Goal: Transaction & Acquisition: Purchase product/service

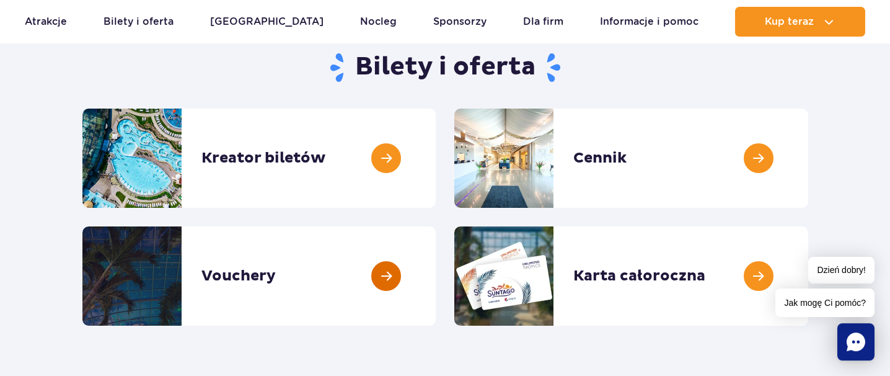
scroll to position [131, 0]
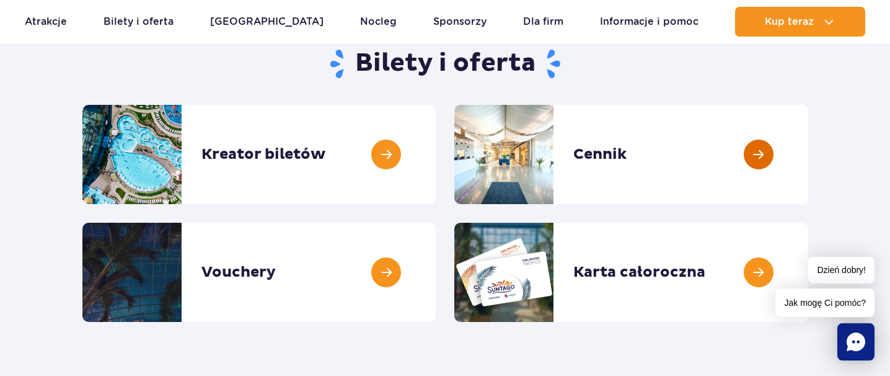
click at [808, 157] on link at bounding box center [808, 154] width 0 height 99
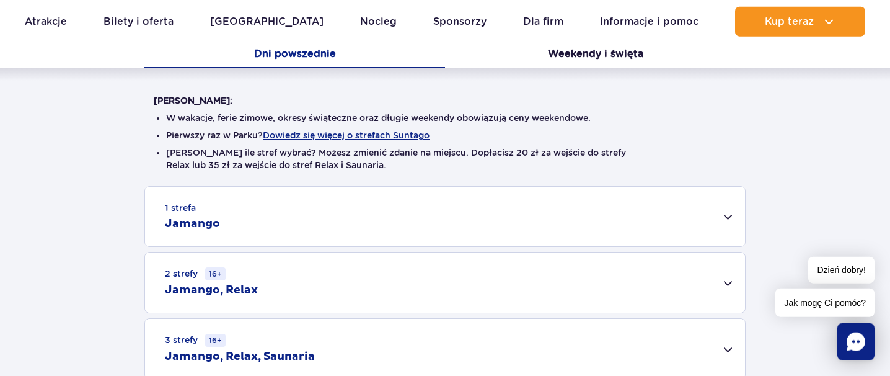
scroll to position [327, 0]
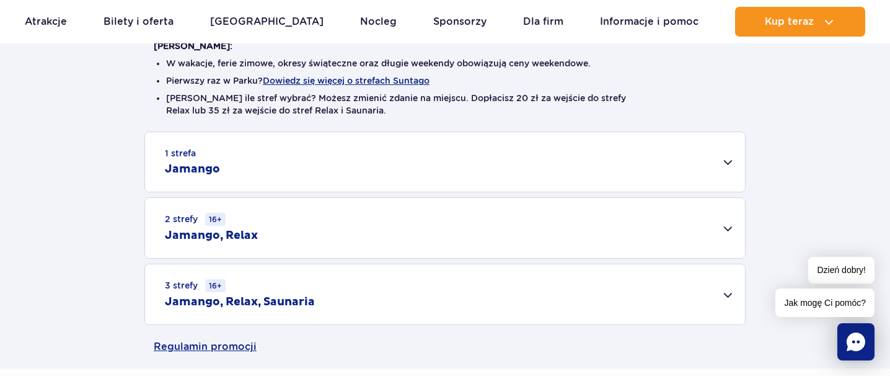
click at [723, 162] on div "1 strefa Jamango" at bounding box center [445, 161] width 600 height 59
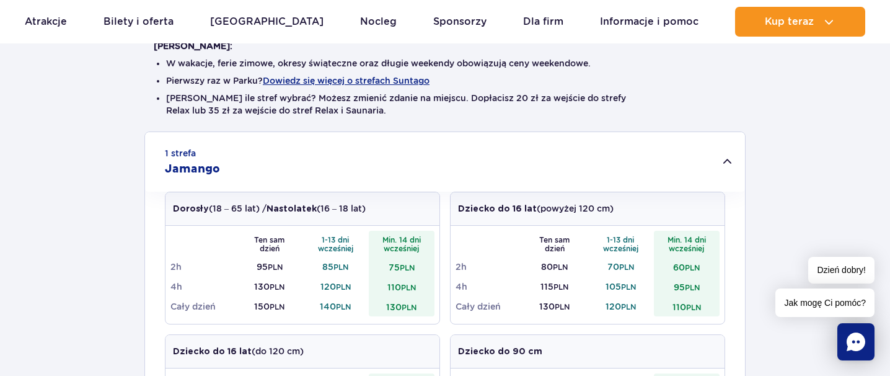
click at [723, 162] on div "1 strefa Jamango" at bounding box center [445, 161] width 600 height 59
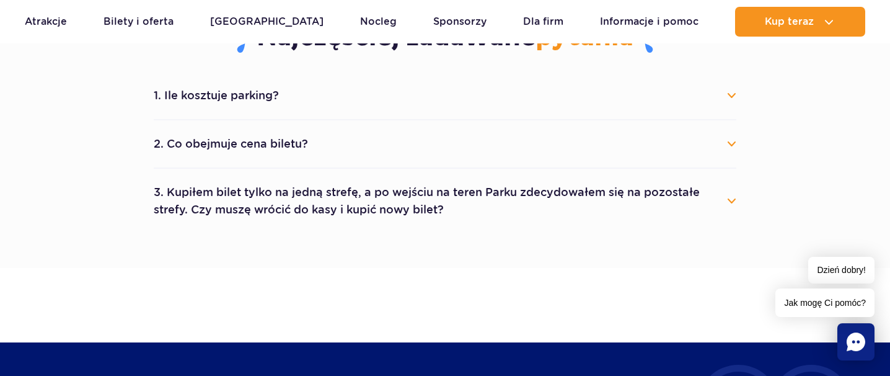
scroll to position [589, 0]
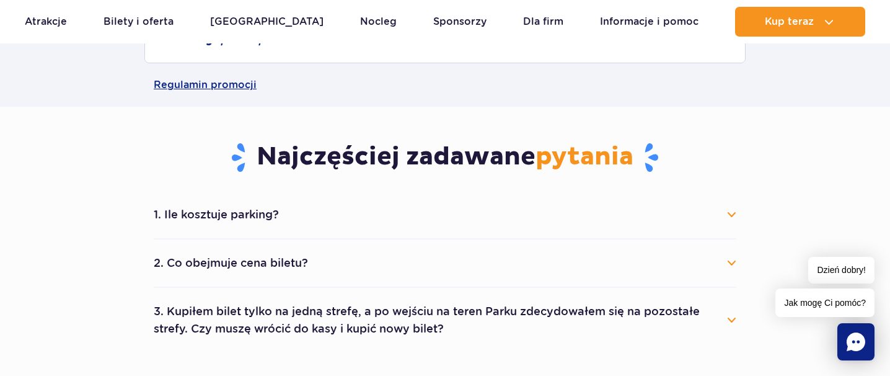
click at [728, 263] on button "2. Co obejmuje cena biletu?" at bounding box center [445, 262] width 583 height 27
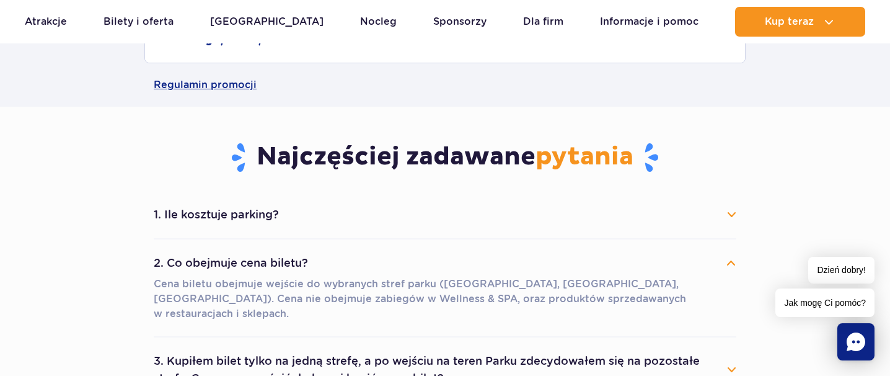
click at [728, 263] on button "2. Co obejmuje cena biletu?" at bounding box center [445, 262] width 583 height 27
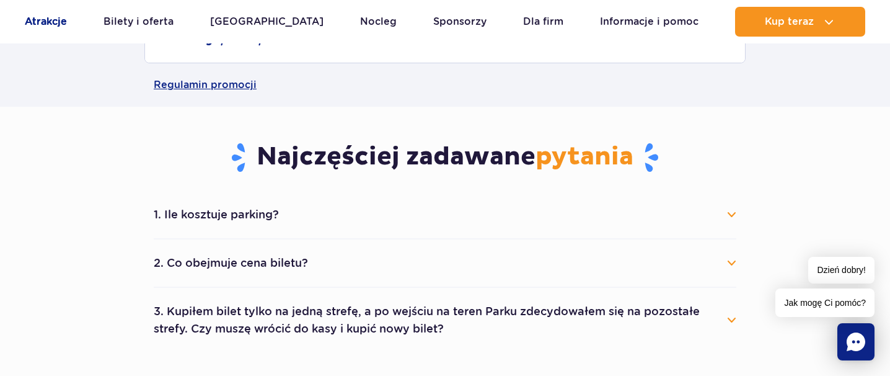
click at [49, 27] on link "Atrakcje" at bounding box center [46, 22] width 42 height 30
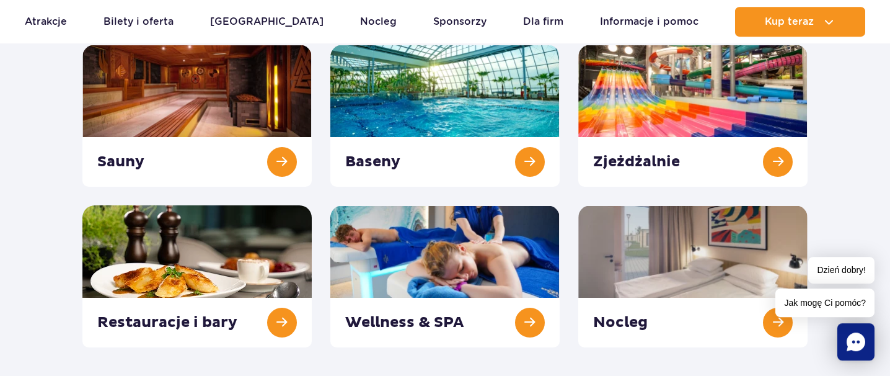
scroll to position [65, 0]
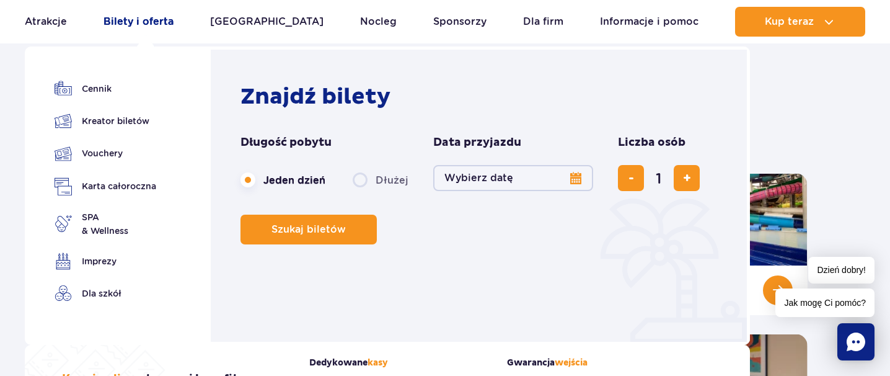
click at [130, 24] on link "Bilety i oferta" at bounding box center [139, 22] width 70 height 30
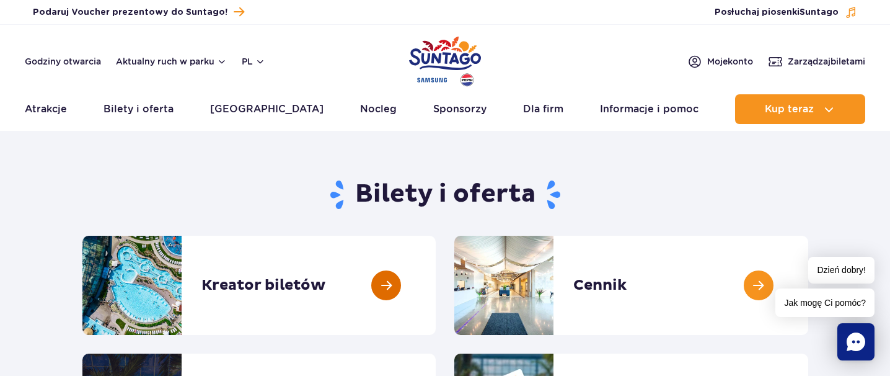
click at [436, 294] on link at bounding box center [436, 285] width 0 height 99
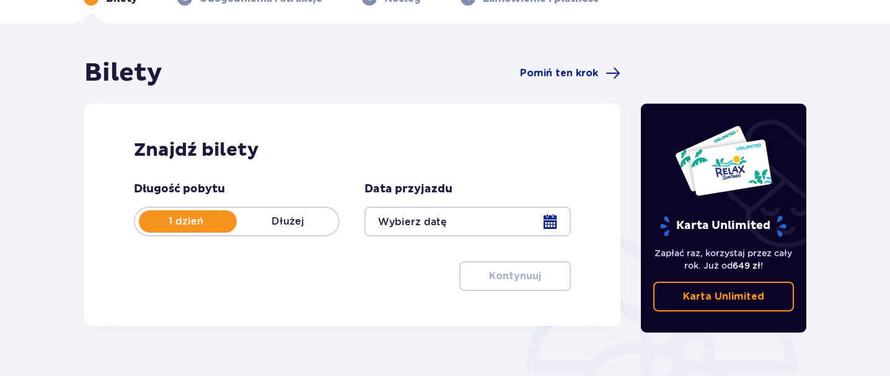
scroll to position [131, 0]
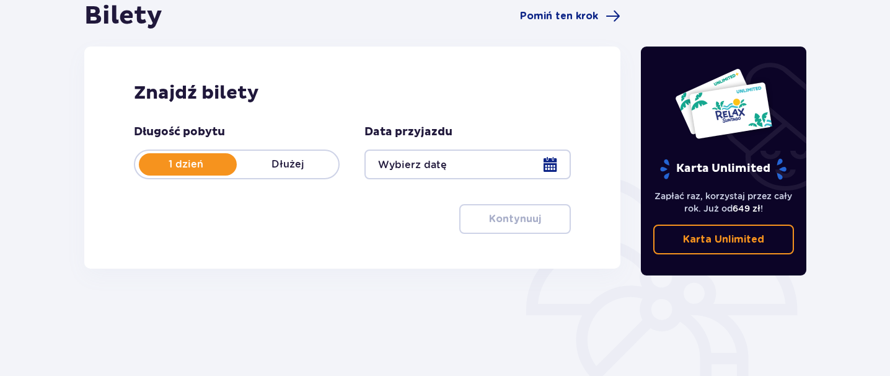
click at [556, 160] on div at bounding box center [467, 164] width 206 height 30
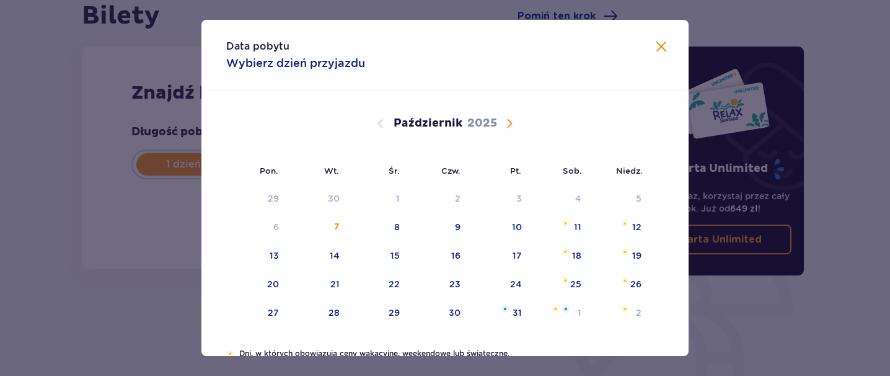
click at [507, 120] on span "Następny miesiąc" at bounding box center [509, 123] width 15 height 15
click at [509, 124] on span "Następny miesiąc" at bounding box center [509, 123] width 15 height 15
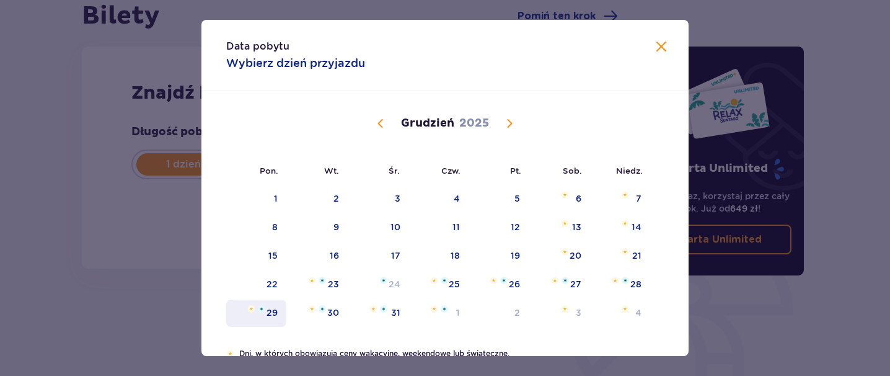
click at [270, 315] on div "29" at bounding box center [272, 312] width 11 height 12
type input "[DATE]"
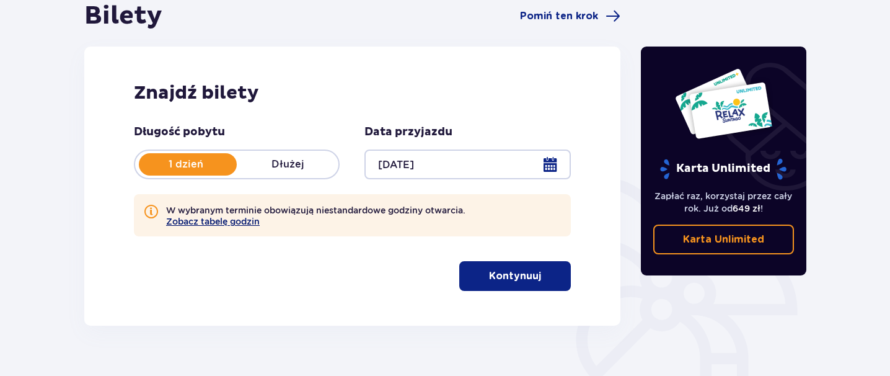
click at [222, 219] on button "Zobacz tabelę godzin" at bounding box center [213, 221] width 94 height 10
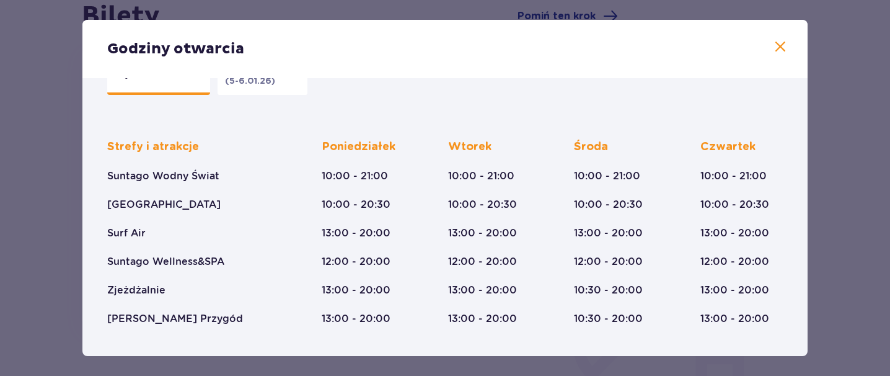
scroll to position [71, 0]
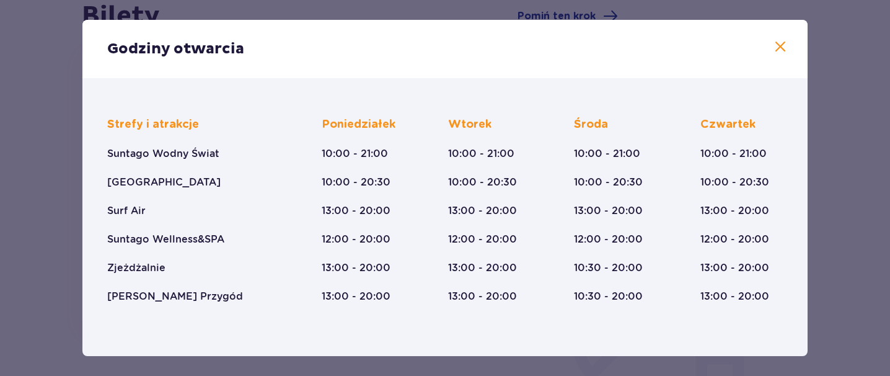
click at [785, 46] on span at bounding box center [780, 47] width 15 height 15
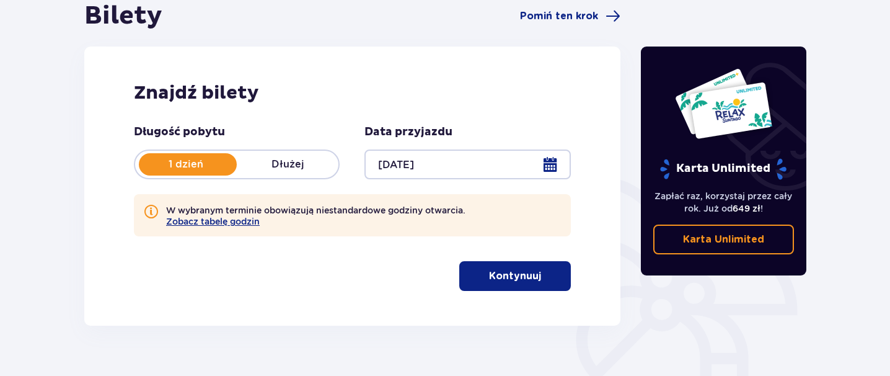
click at [505, 284] on button "Kontynuuj" at bounding box center [515, 276] width 112 height 30
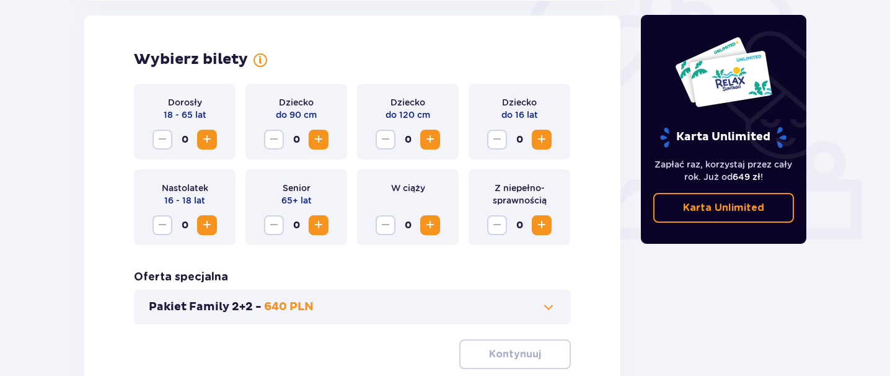
scroll to position [402, 0]
click at [208, 142] on span "Zwiększ" at bounding box center [207, 138] width 15 height 15
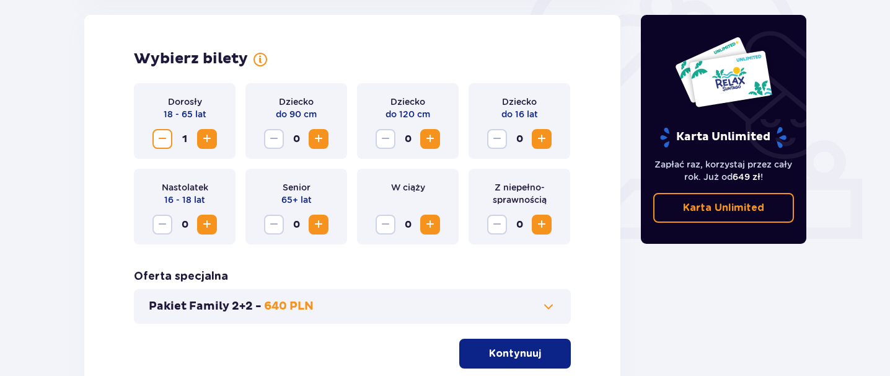
click at [208, 142] on span "Zwiększ" at bounding box center [207, 138] width 15 height 15
click at [543, 138] on span "Zwiększ" at bounding box center [541, 138] width 15 height 15
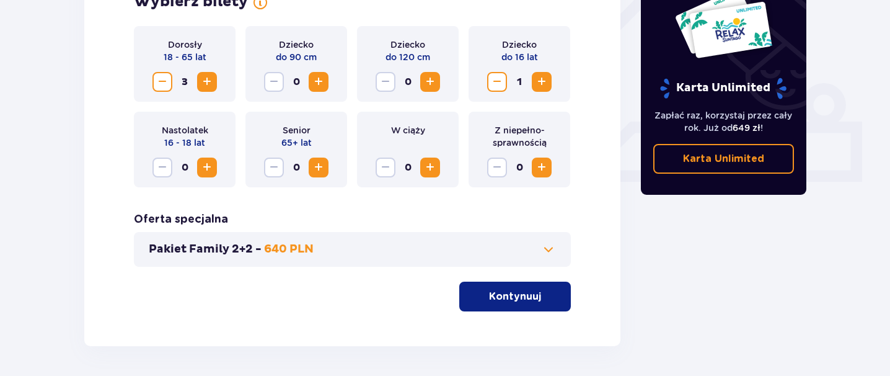
scroll to position [503, 0]
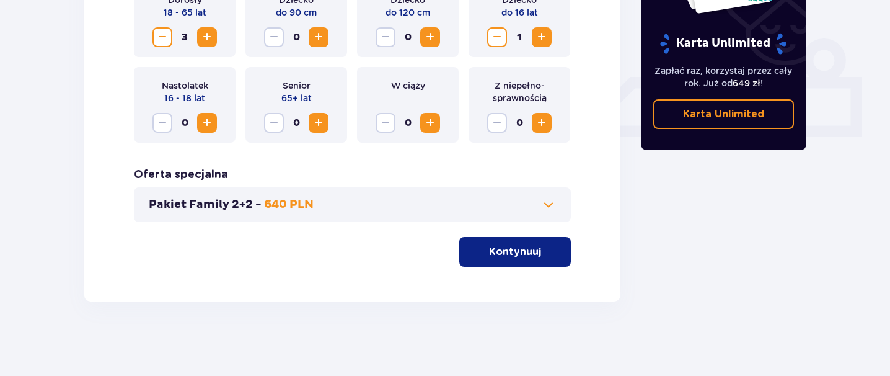
click at [491, 258] on p "Kontynuuj" at bounding box center [515, 252] width 52 height 14
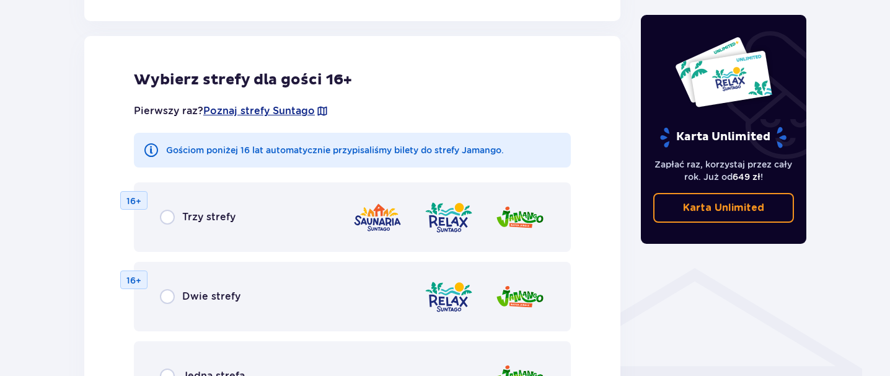
scroll to position [746, 0]
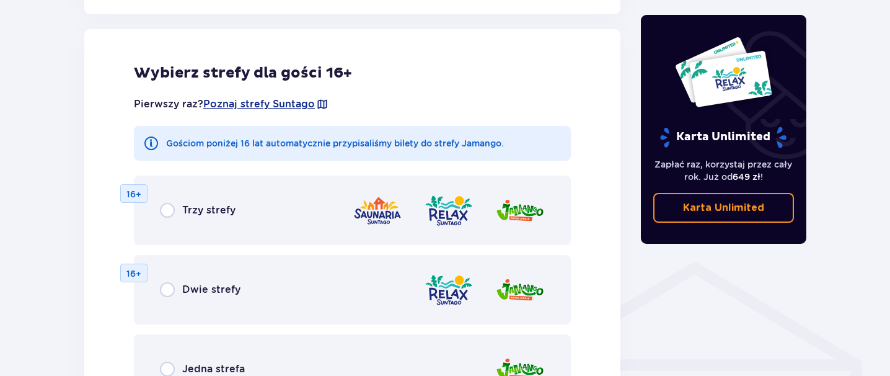
click at [170, 213] on input "radio" at bounding box center [167, 210] width 15 height 15
radio input "true"
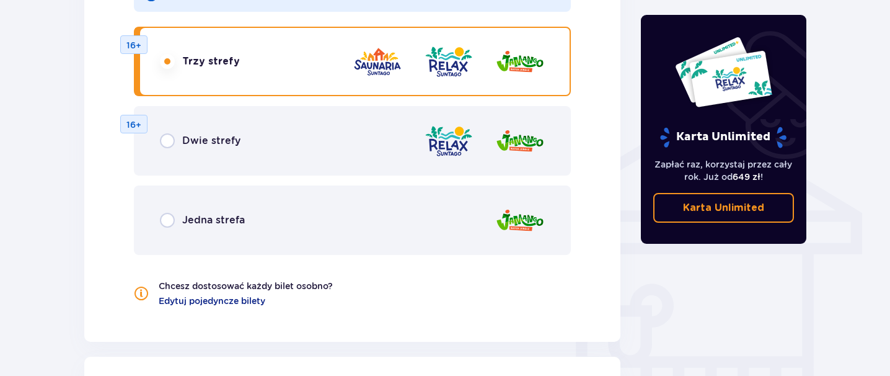
scroll to position [764, 0]
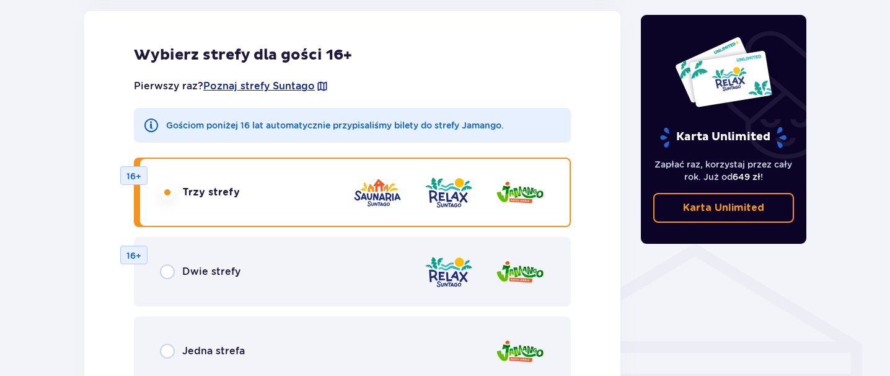
click at [172, 190] on input "radio" at bounding box center [167, 192] width 15 height 15
click at [169, 273] on input "radio" at bounding box center [167, 271] width 15 height 15
radio input "true"
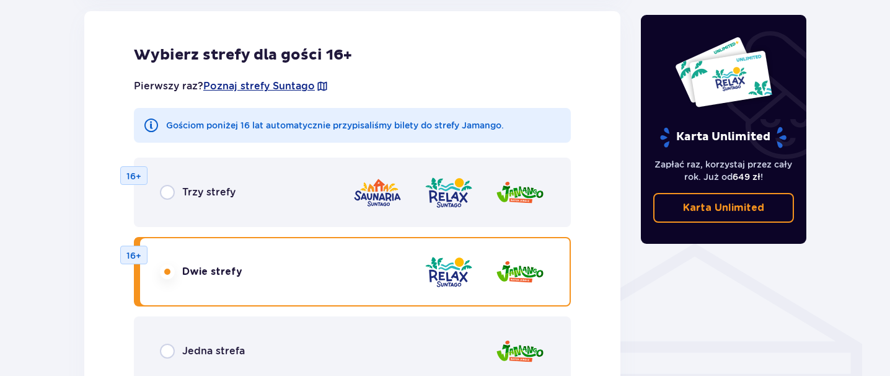
click at [168, 195] on input "radio" at bounding box center [167, 192] width 15 height 15
radio input "true"
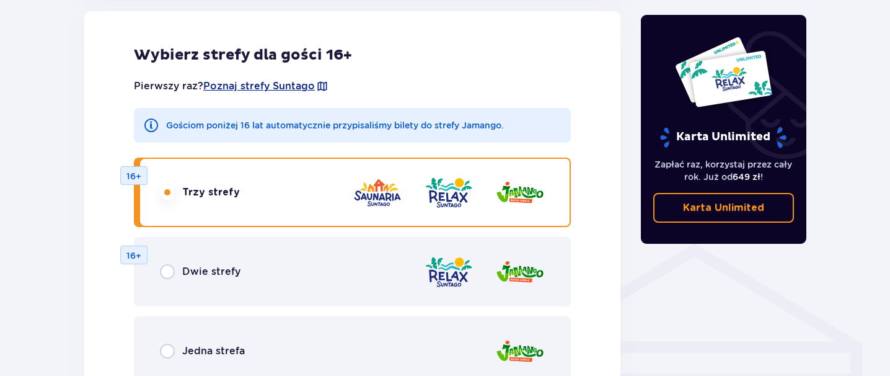
click at [374, 198] on img at bounding box center [378, 192] width 50 height 35
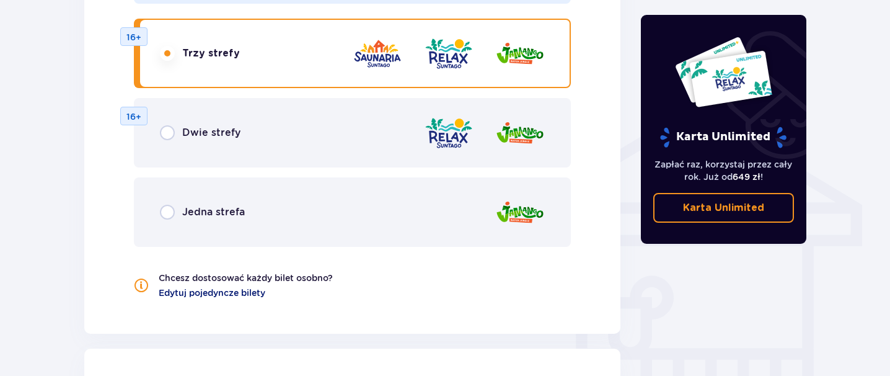
scroll to position [924, 0]
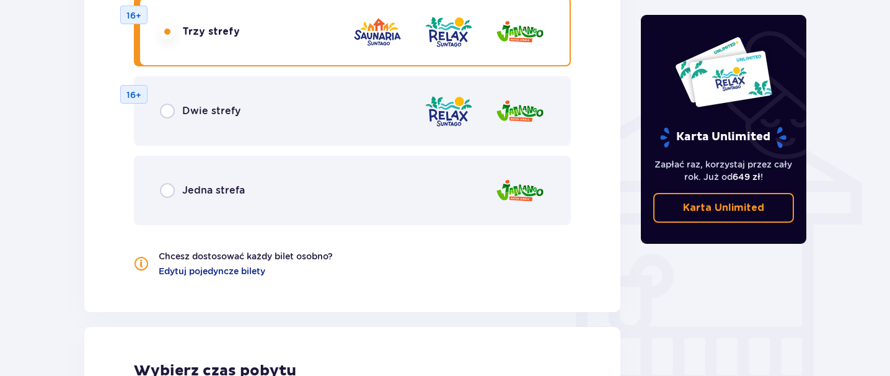
click at [170, 113] on input "radio" at bounding box center [167, 111] width 15 height 15
radio input "true"
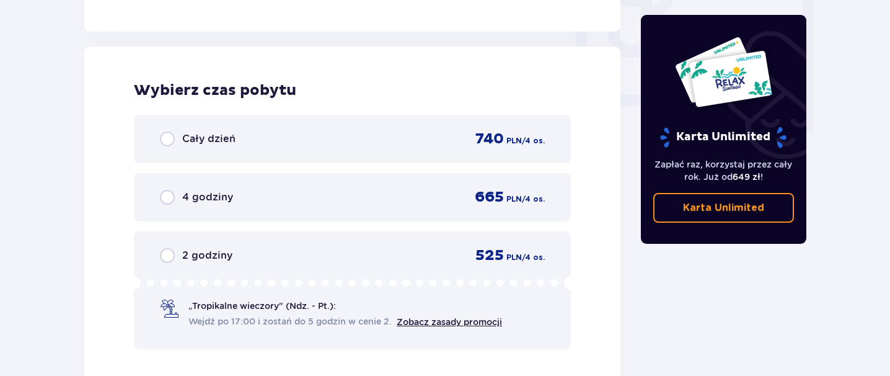
scroll to position [1121, 0]
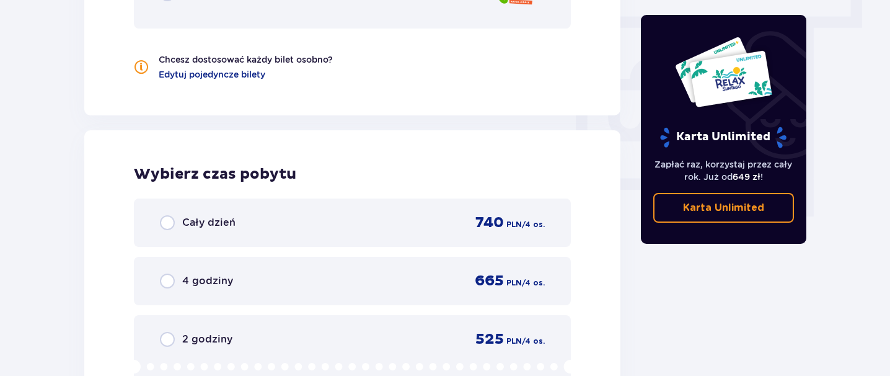
click at [168, 220] on input "radio" at bounding box center [167, 222] width 15 height 15
radio input "true"
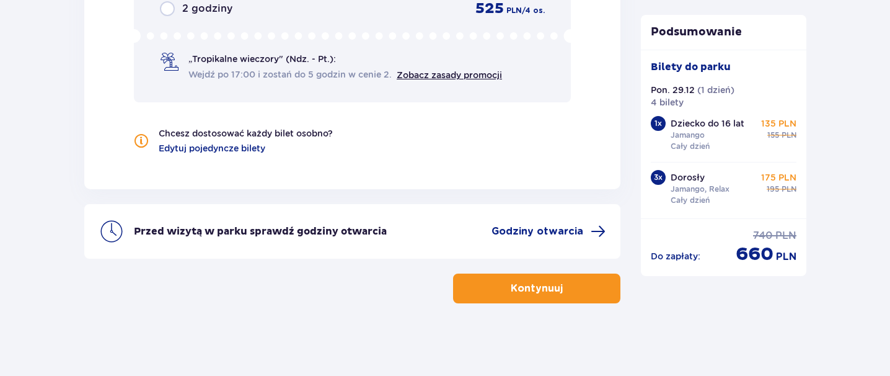
scroll to position [1452, 0]
click at [595, 229] on span at bounding box center [598, 230] width 15 height 15
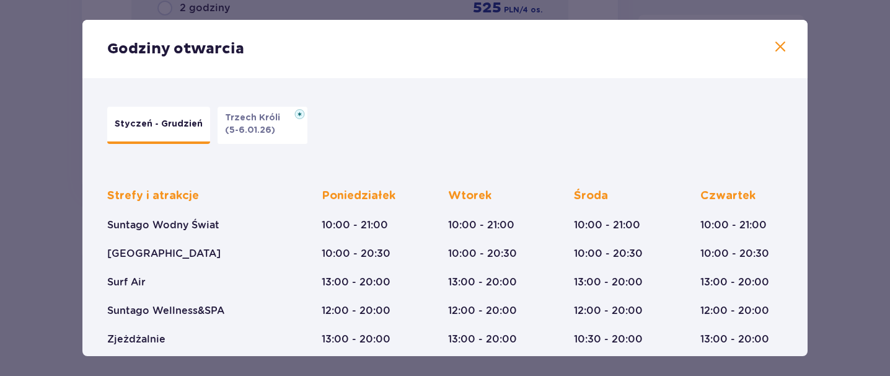
click at [777, 48] on span at bounding box center [780, 47] width 15 height 15
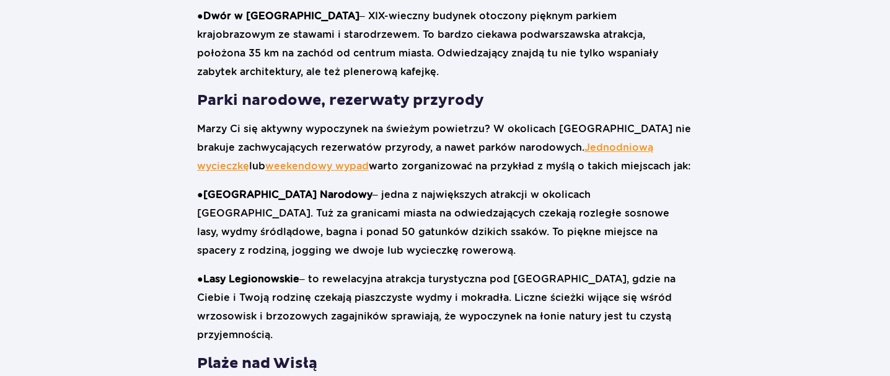
scroll to position [1046, 0]
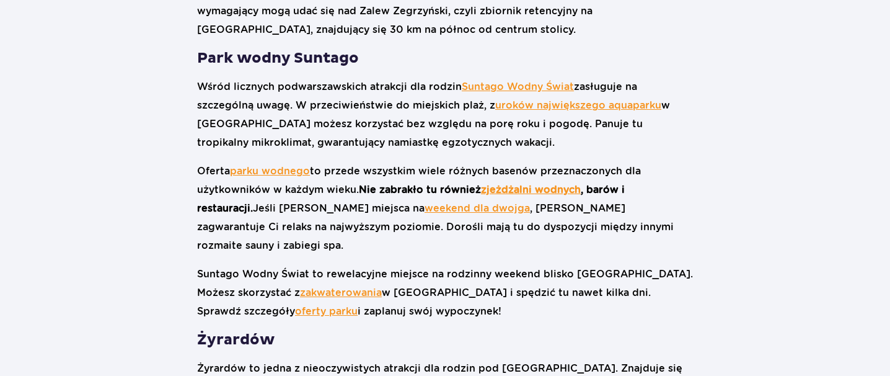
scroll to position [1569, 0]
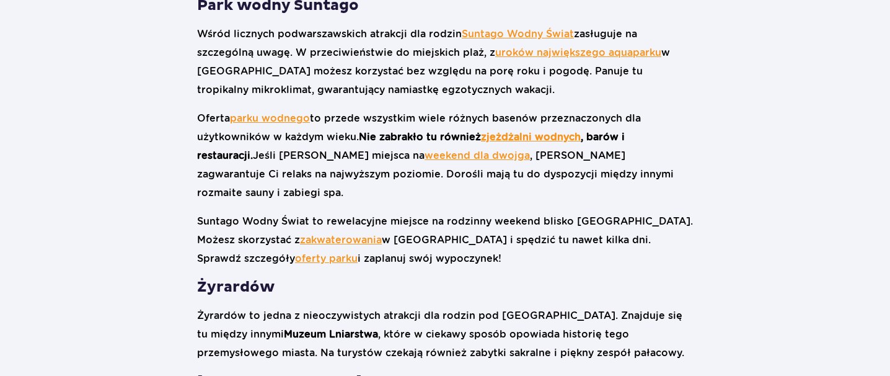
click at [503, 224] on div "Ciekawe miejsca pod Warszawą – co zobaczyć na Mazowszu? Atrakcje w okolicach Wa…" at bounding box center [445, 226] width 496 height 2262
click at [560, 306] on p "Żyrardów to jedna z nieoczywistych atrakcji dla rodzin pod Warszawą. Znajduje s…" at bounding box center [445, 334] width 496 height 56
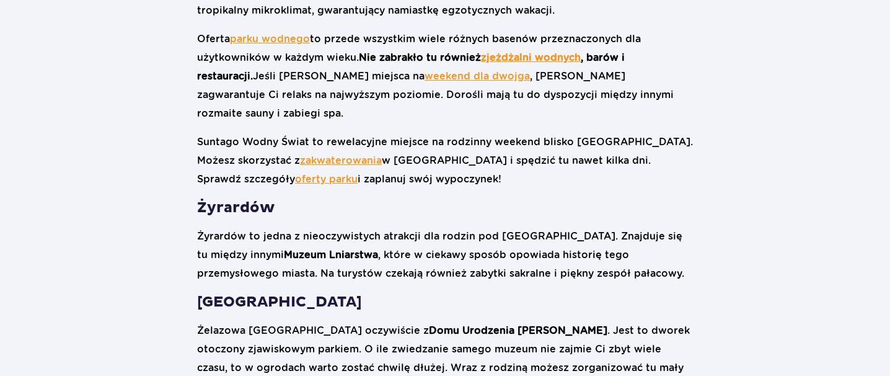
scroll to position [1765, 0]
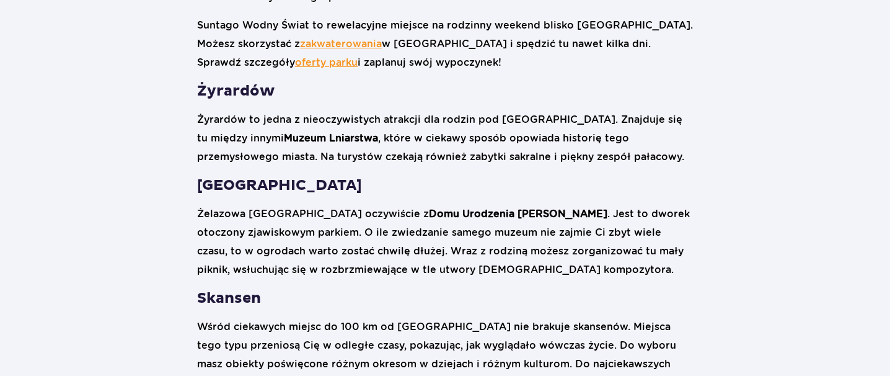
click at [284, 289] on h3 "Skansen" at bounding box center [445, 298] width 496 height 19
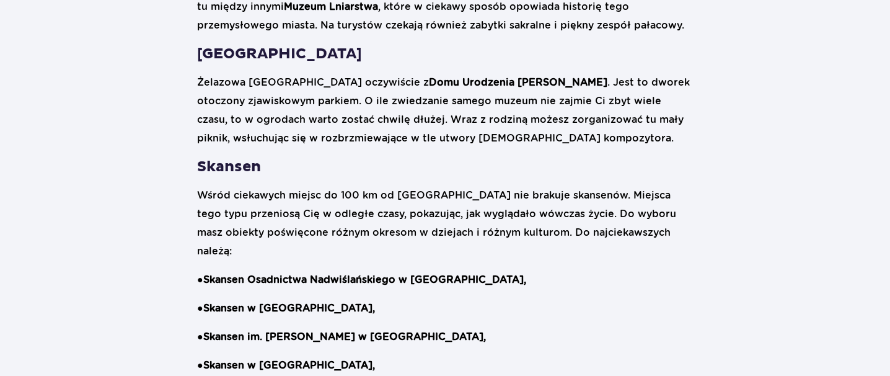
scroll to position [2092, 0]
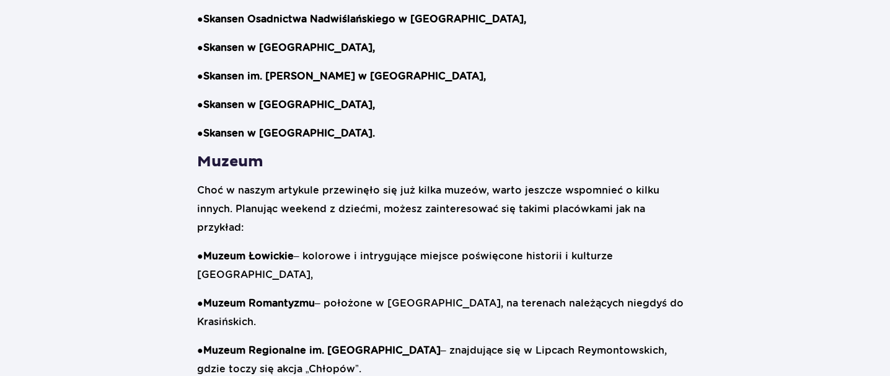
scroll to position [2224, 0]
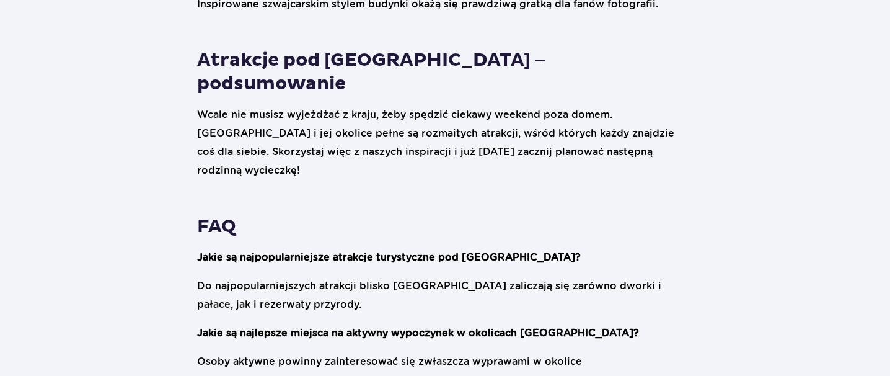
scroll to position [3009, 0]
